Goal: Navigation & Orientation: Understand site structure

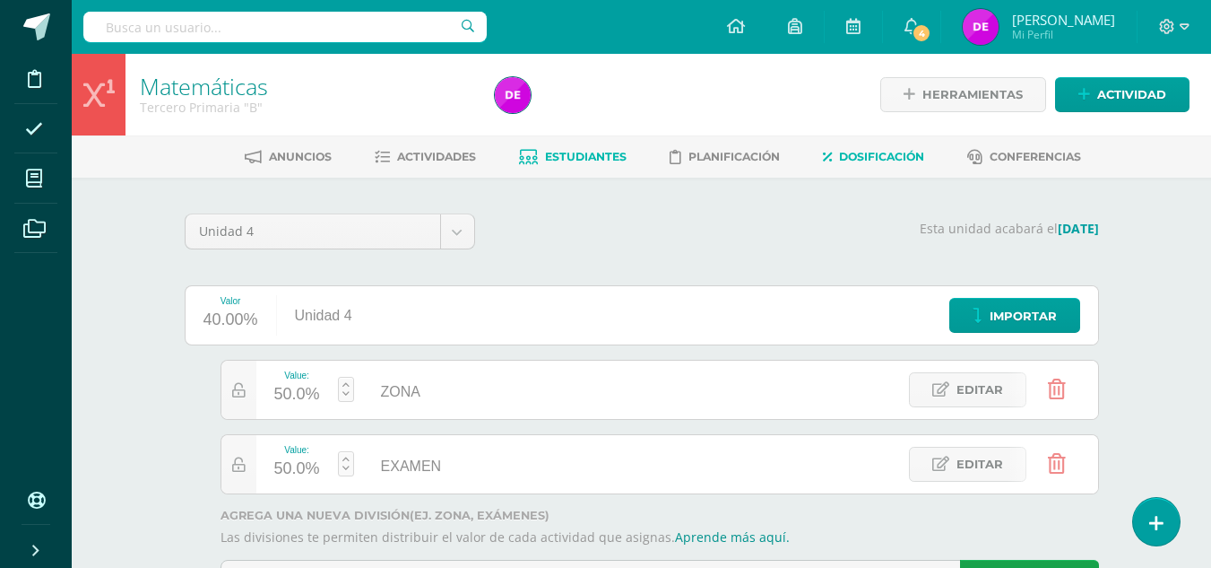
click at [612, 161] on span "Estudiantes" at bounding box center [586, 156] width 82 height 13
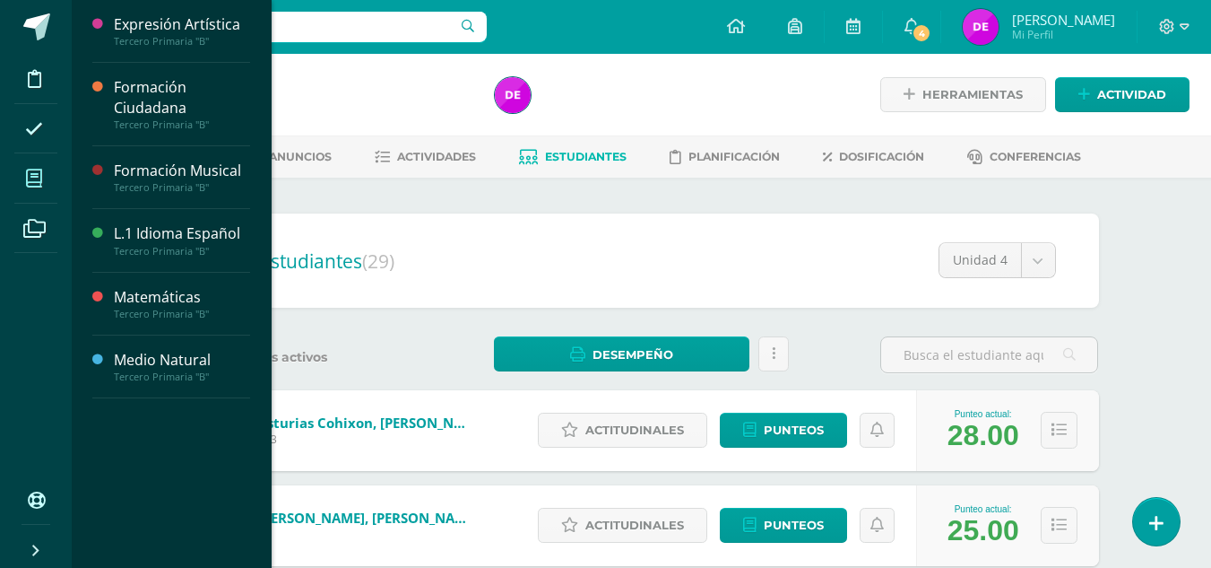
click at [45, 183] on span at bounding box center [34, 178] width 40 height 40
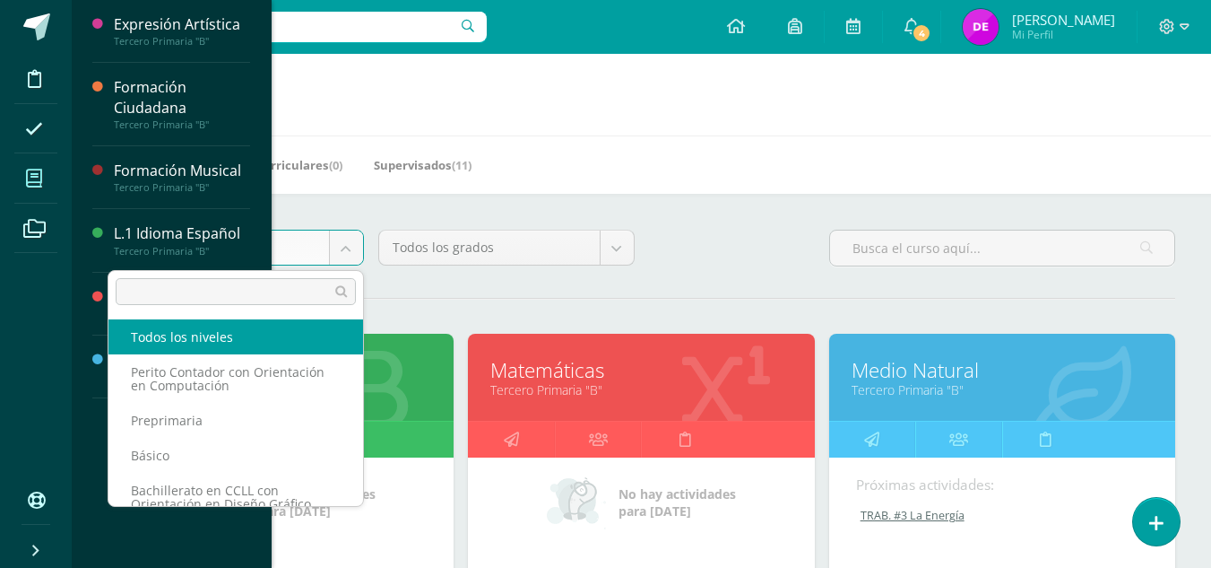
click at [347, 257] on body "Disciplina Asistencia Mis cursos Archivos Soporte Ayuda Reportar un problema Ce…" at bounding box center [605, 558] width 1211 height 1116
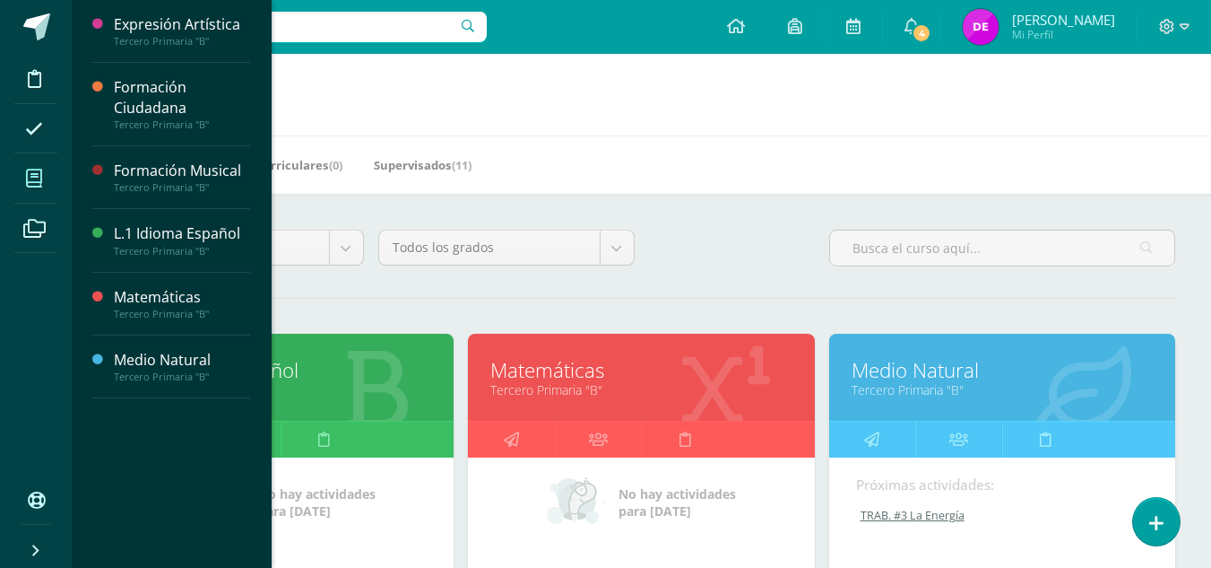
click at [420, 282] on body "Disciplina Asistencia Mis cursos Archivos Soporte Ayuda Reportar un problema Ce…" at bounding box center [605, 558] width 1211 height 1116
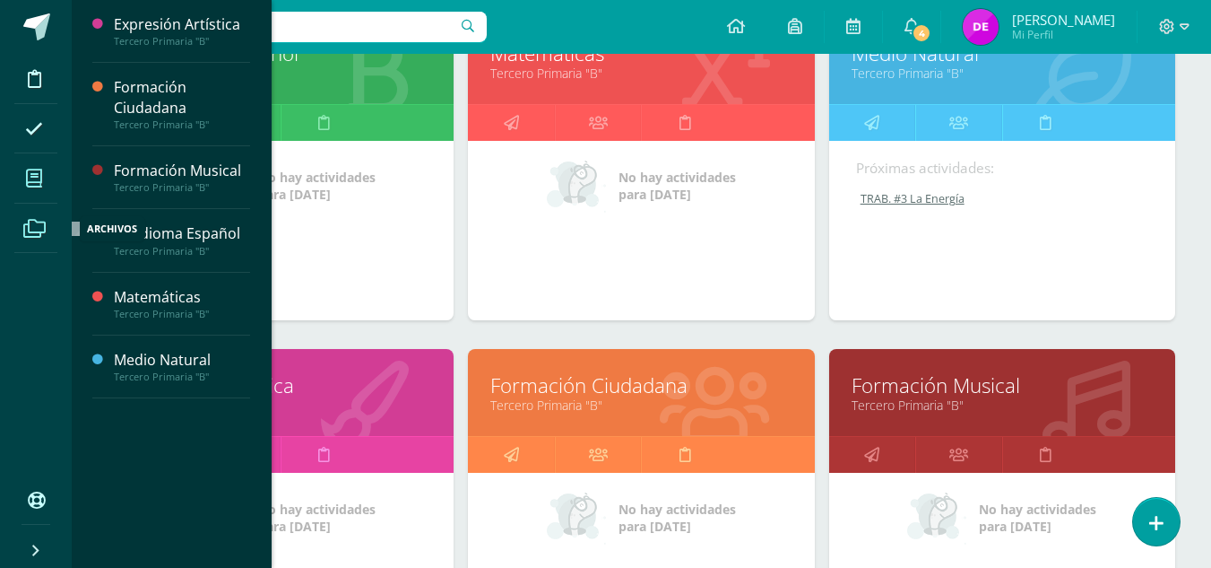
click at [43, 220] on icon at bounding box center [34, 229] width 22 height 18
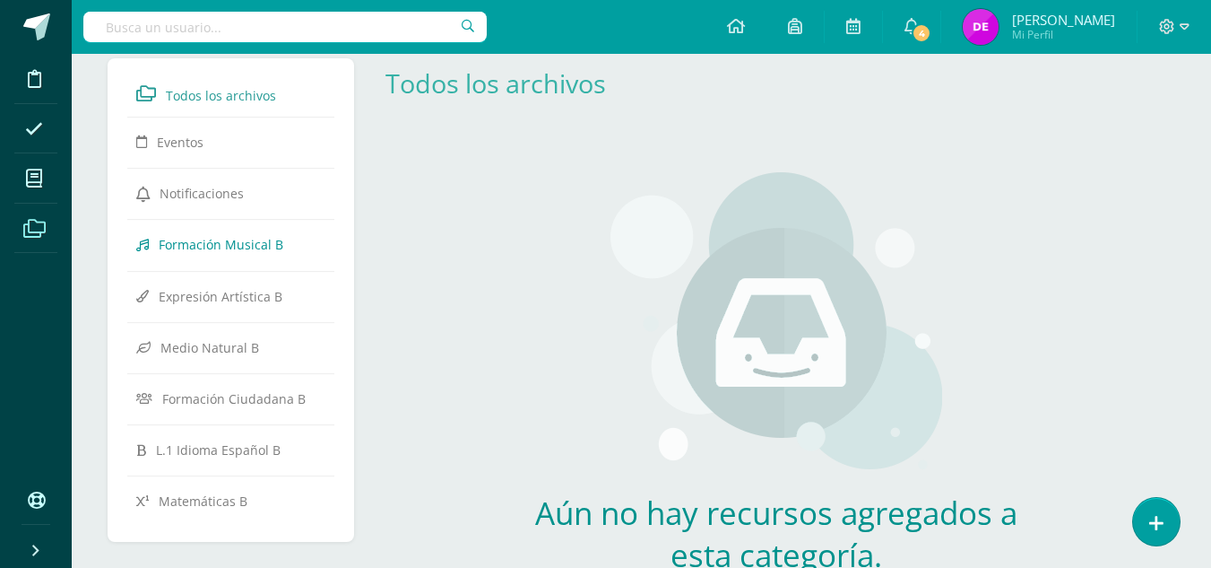
scroll to position [34, 0]
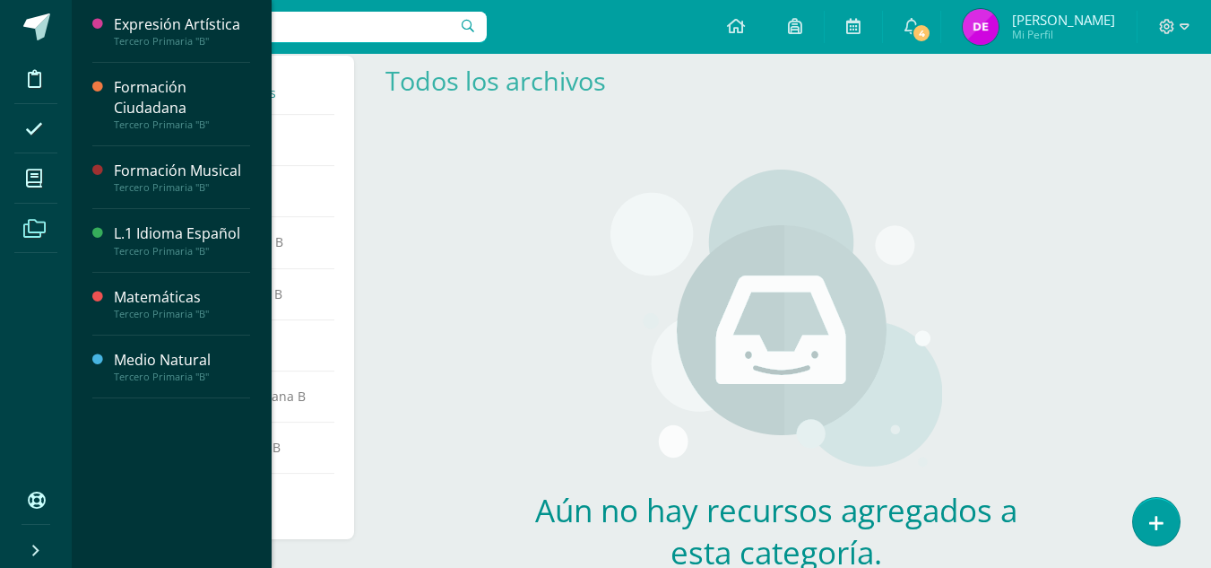
click at [419, 284] on div "Aún no hay recursos agregados a esta categoría. Podrás ver todos los recursos c…" at bounding box center [777, 399] width 812 height 531
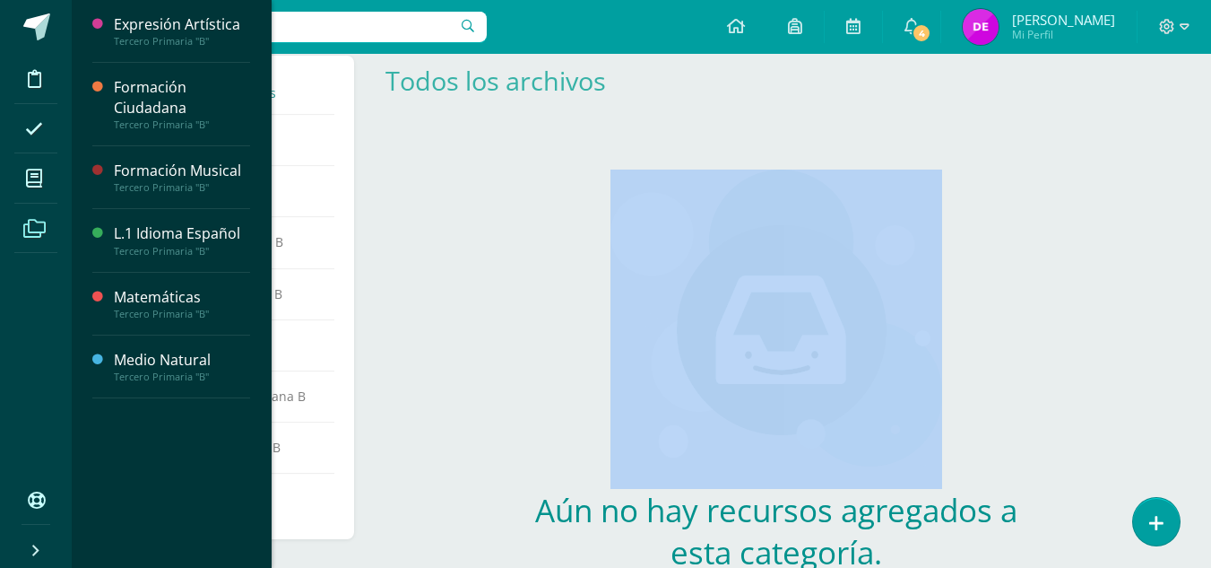
click at [419, 284] on div "Aún no hay recursos agregados a esta categoría. Podrás ver todos los recursos c…" at bounding box center [777, 399] width 812 height 531
click at [26, 82] on span at bounding box center [34, 78] width 40 height 40
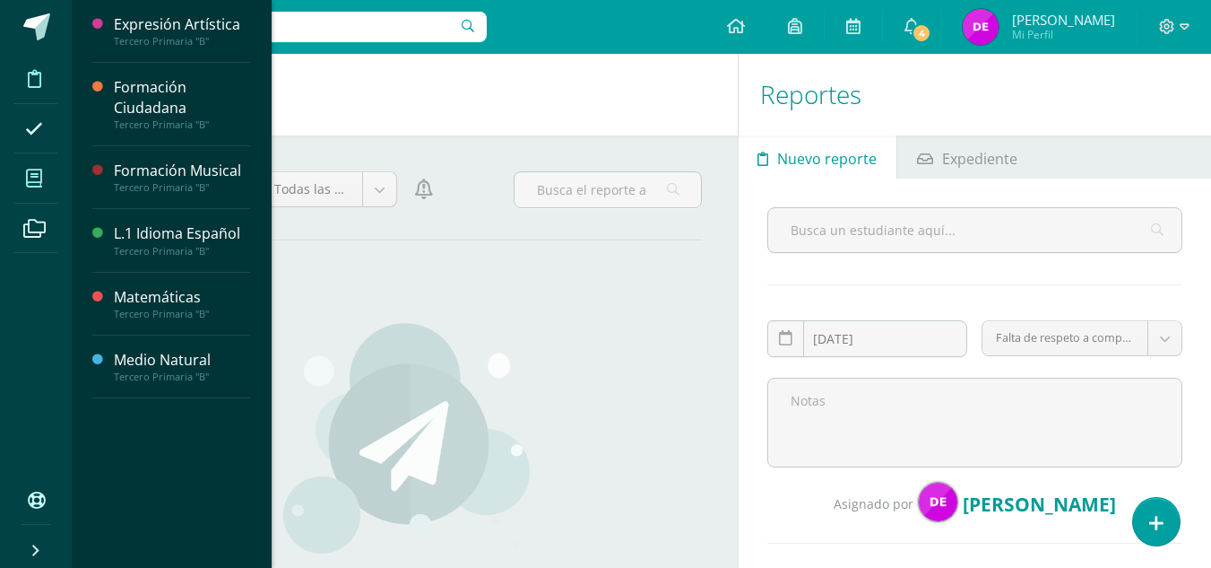
click at [30, 173] on icon at bounding box center [34, 178] width 16 height 18
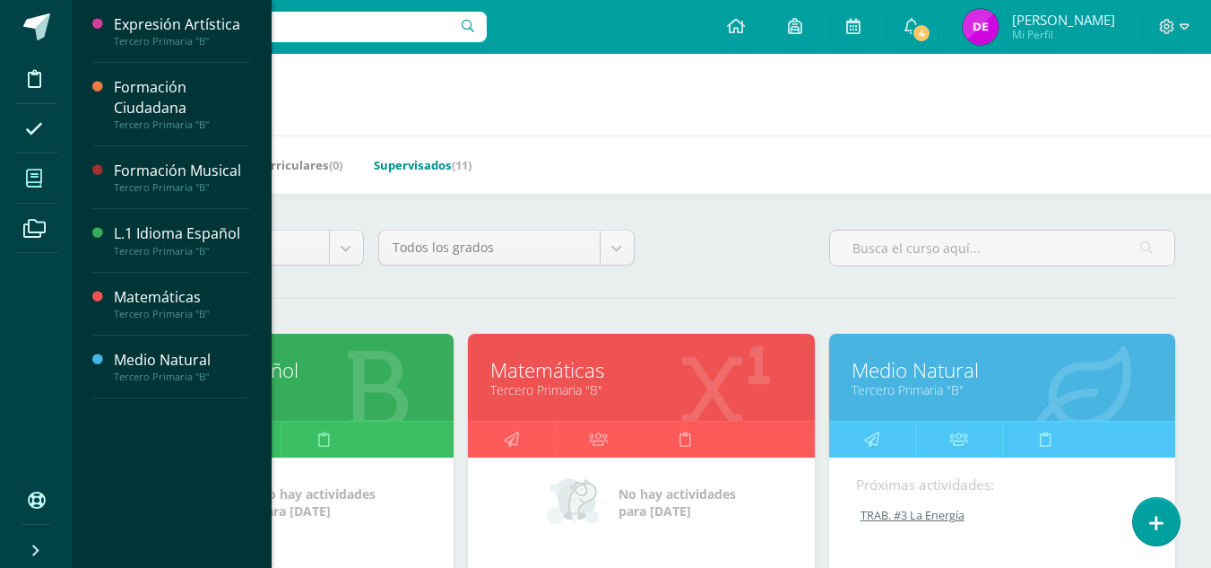
click at [412, 166] on link "Supervisados (11)" at bounding box center [423, 165] width 98 height 29
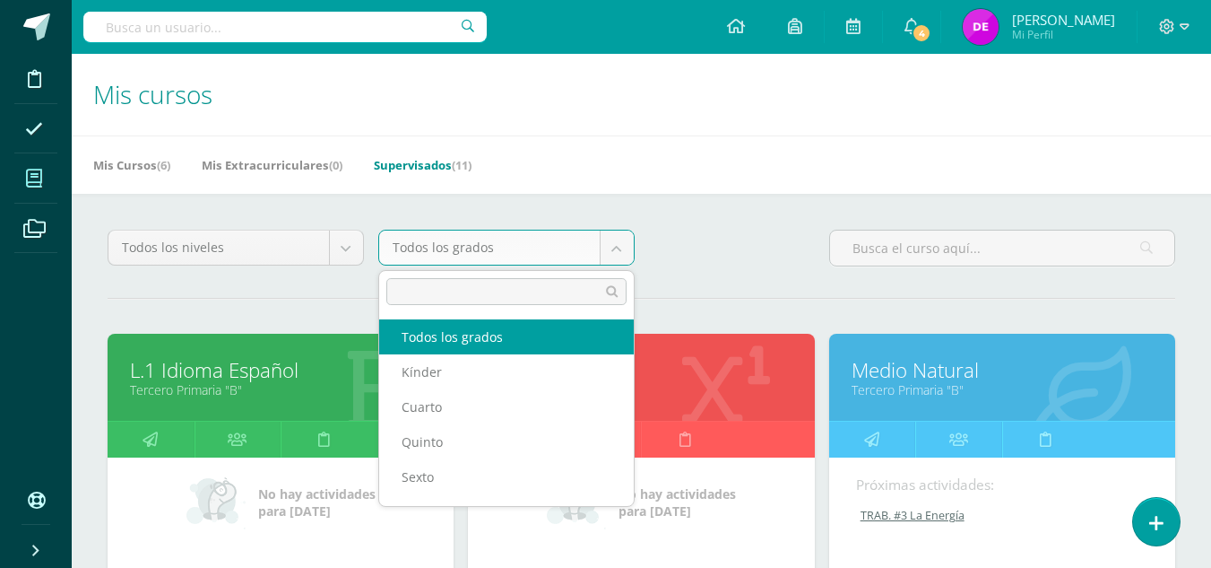
click at [591, 253] on body "Disciplina Asistencia Mis cursos Archivos Soporte Ayuda Reportar un problema Ce…" at bounding box center [605, 558] width 1211 height 1116
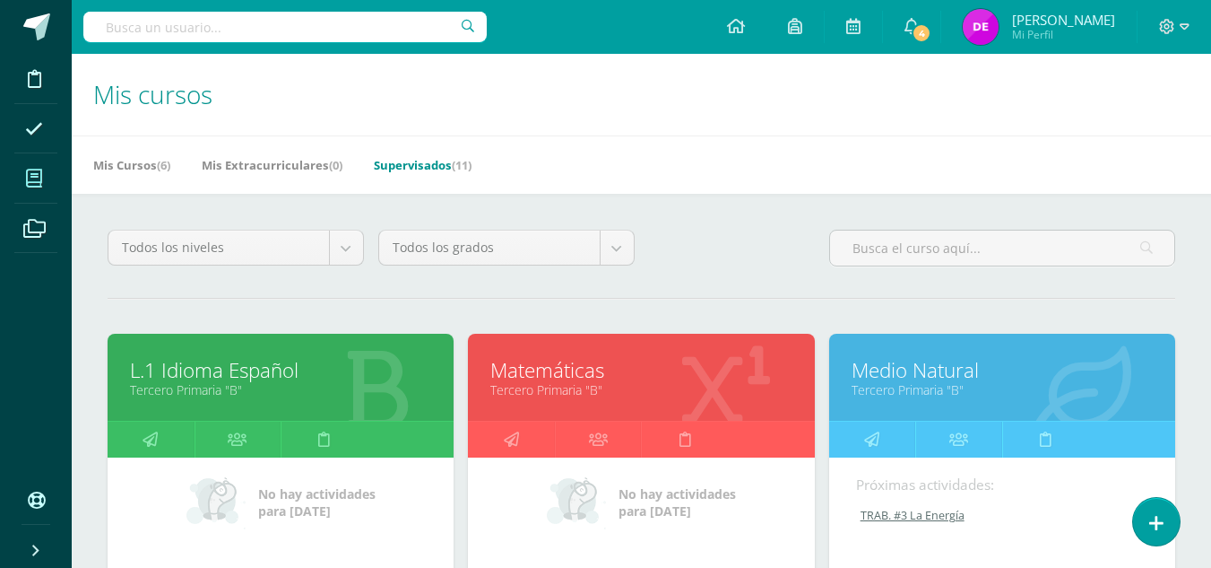
click at [690, 299] on body "Disciplina Asistencia Mis cursos Archivos Soporte Ayuda Reportar un problema Ce…" at bounding box center [605, 558] width 1211 height 1116
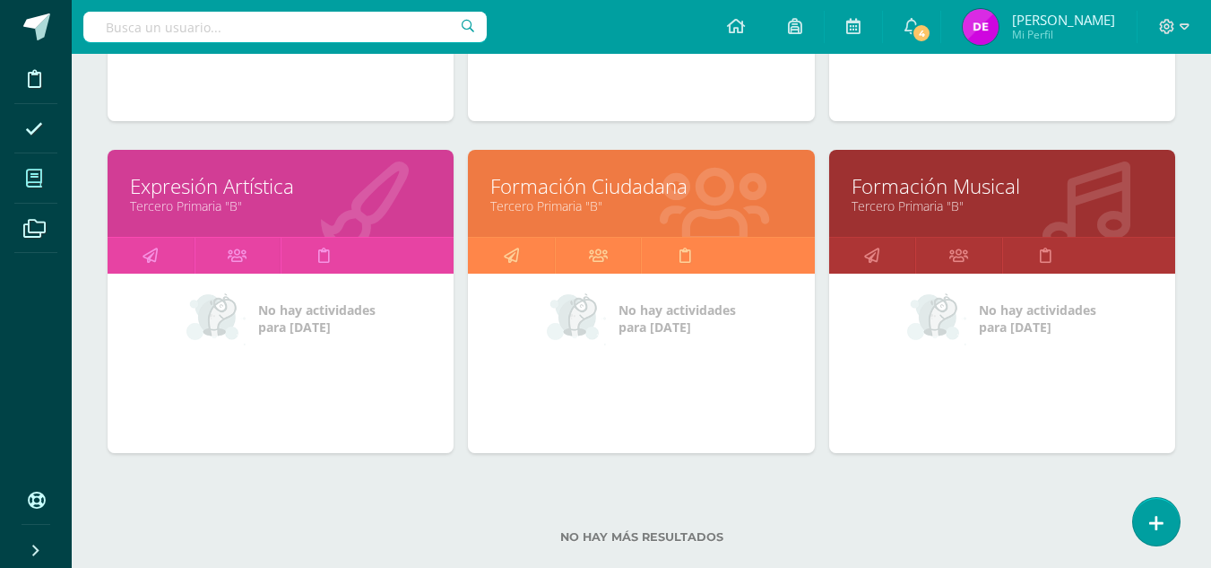
scroll to position [549, 0]
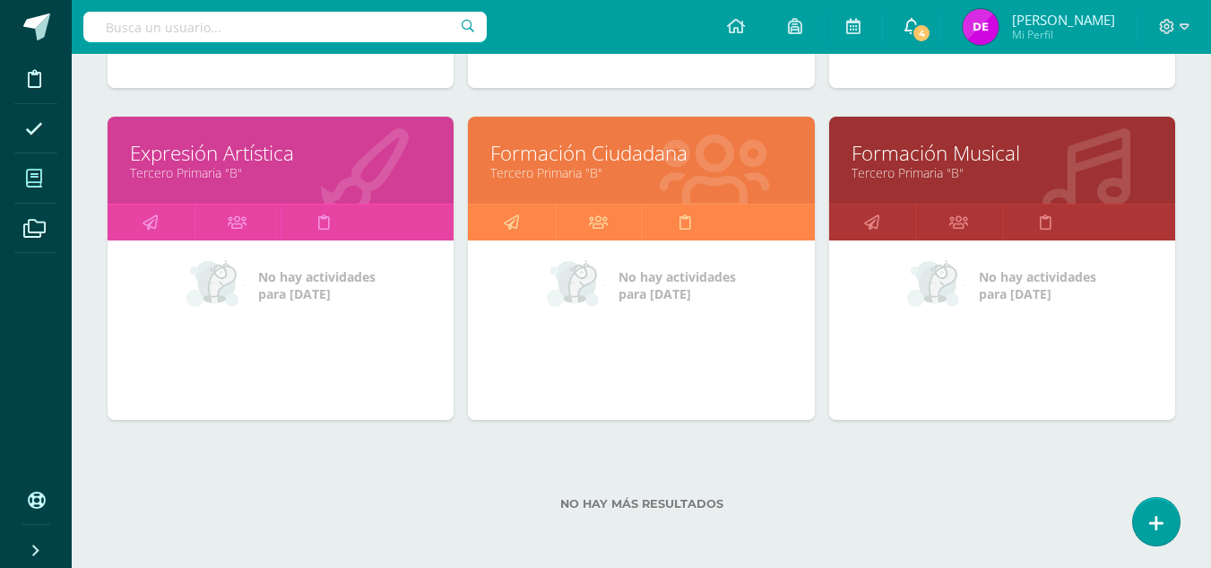
click at [905, 26] on icon at bounding box center [912, 26] width 14 height 16
click at [858, 28] on link at bounding box center [853, 27] width 57 height 54
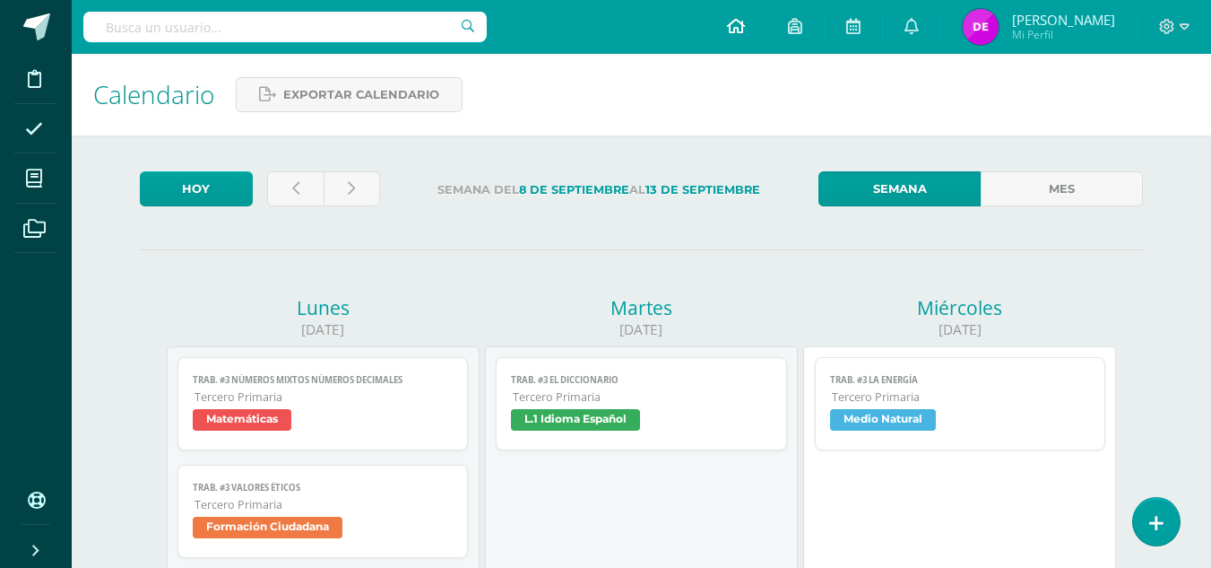
click at [728, 39] on link at bounding box center [736, 27] width 61 height 54
